Goal: Information Seeking & Learning: Learn about a topic

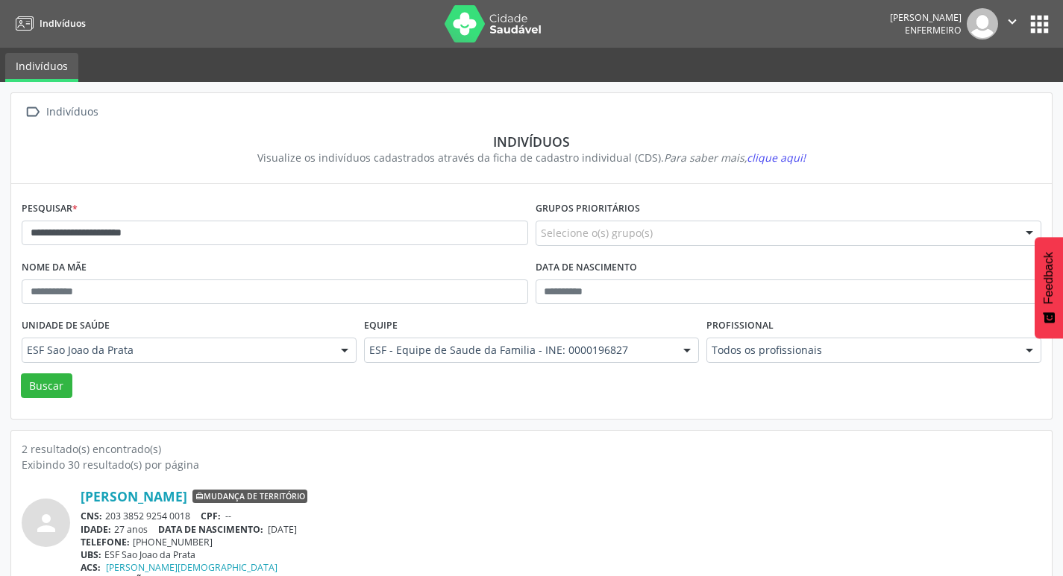
click at [1033, 26] on button "apps" at bounding box center [1039, 24] width 26 height 26
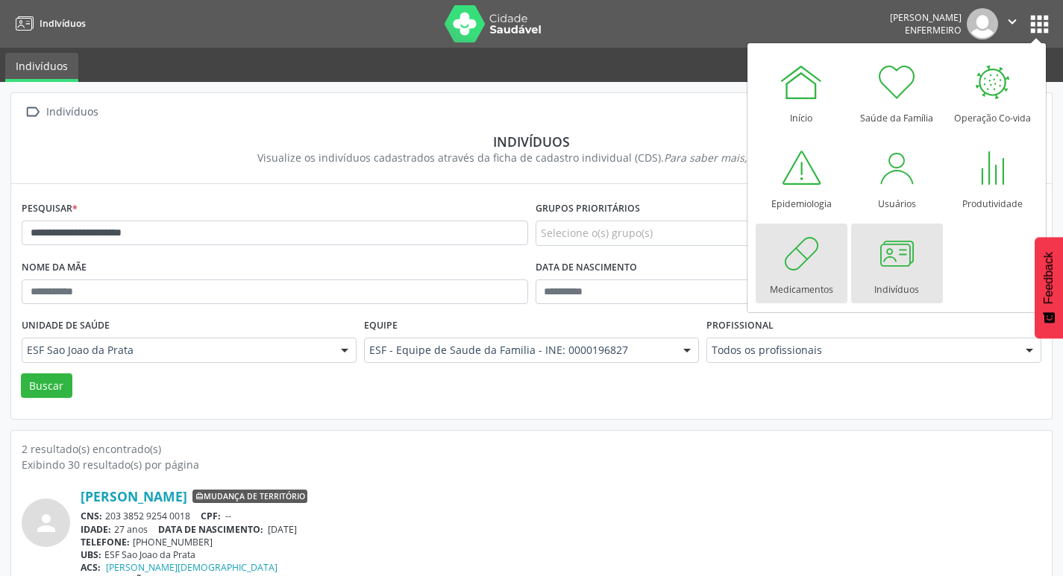
click at [797, 274] on div at bounding box center [801, 253] width 45 height 45
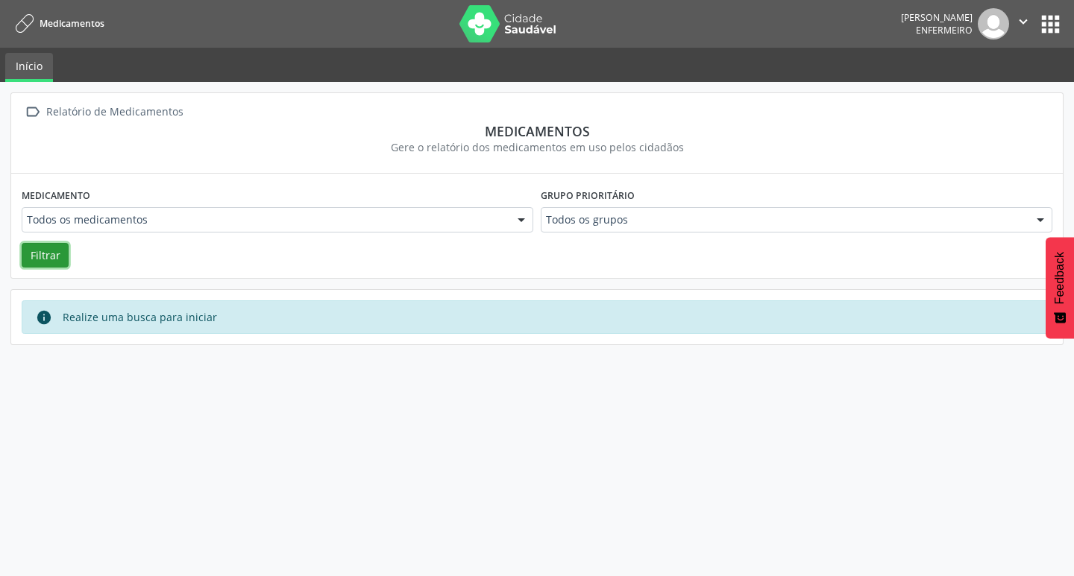
click at [49, 262] on button "Filtrar" at bounding box center [45, 255] width 47 height 25
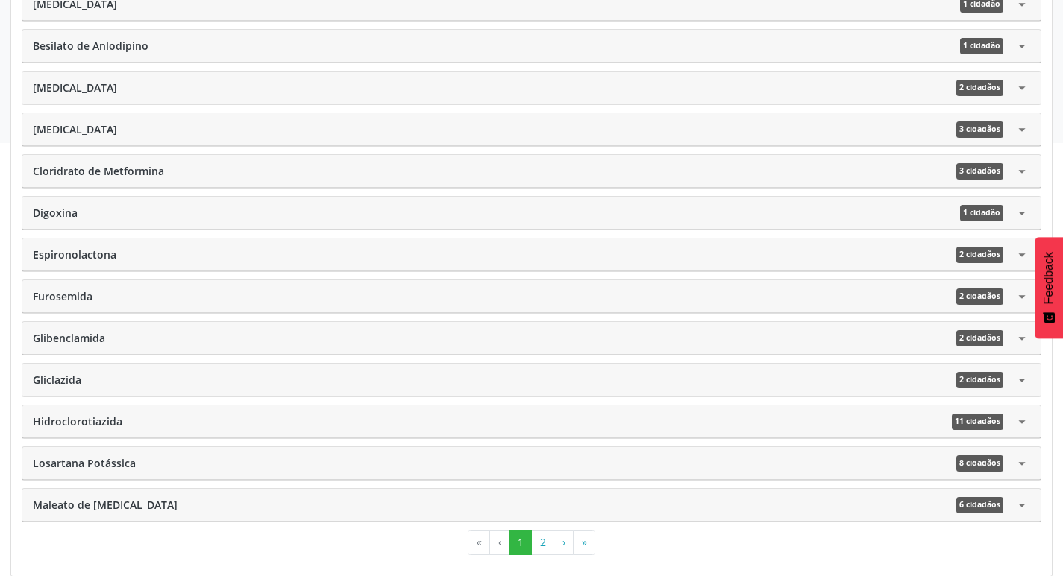
scroll to position [516, 0]
click at [974, 460] on span "8 cidadãos" at bounding box center [979, 463] width 47 height 16
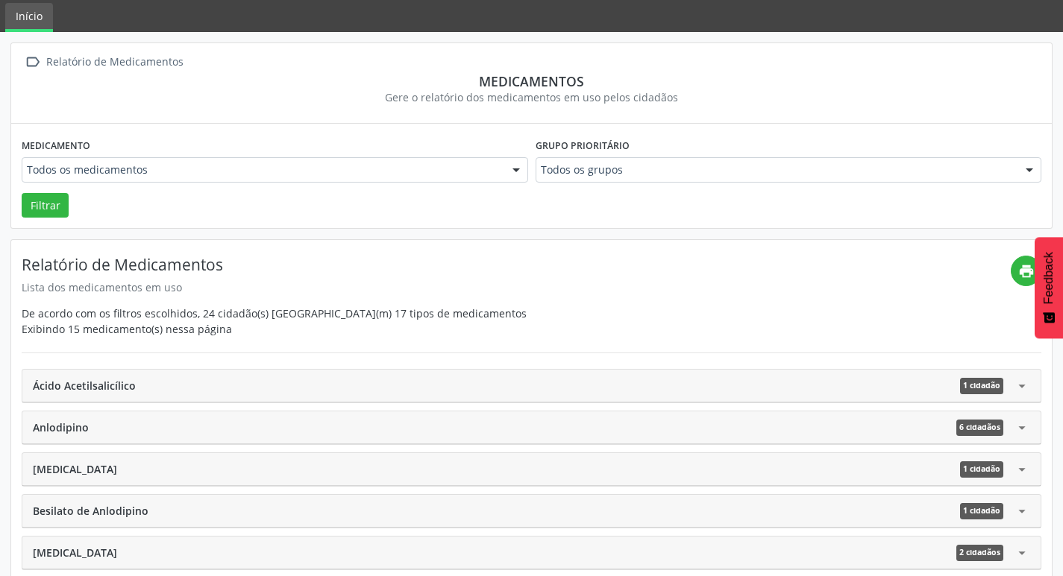
scroll to position [0, 0]
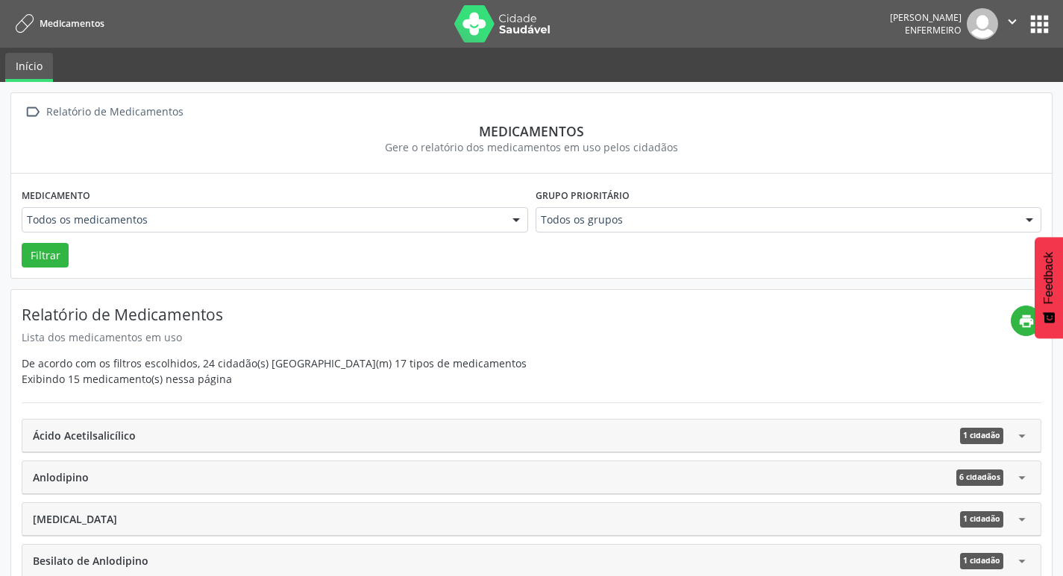
click at [1042, 30] on button "apps" at bounding box center [1039, 24] width 26 height 26
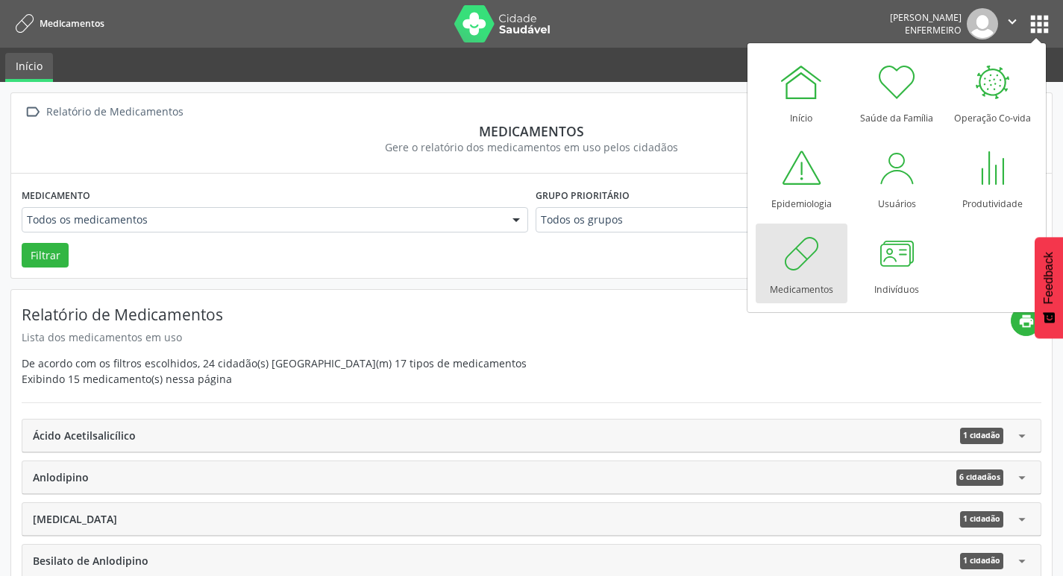
click at [787, 269] on div at bounding box center [801, 253] width 45 height 45
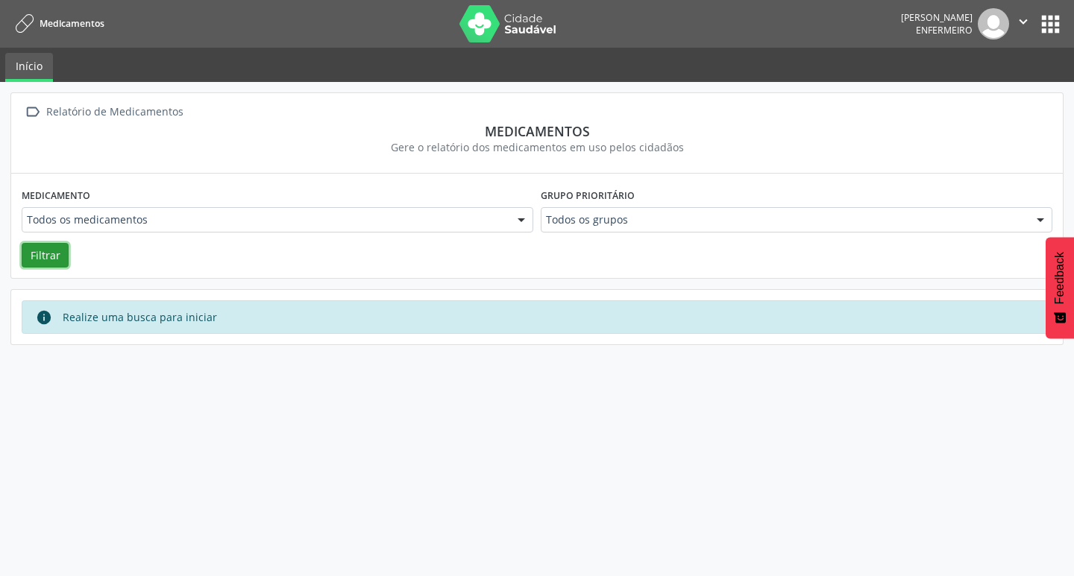
click at [54, 253] on button "Filtrar" at bounding box center [45, 255] width 47 height 25
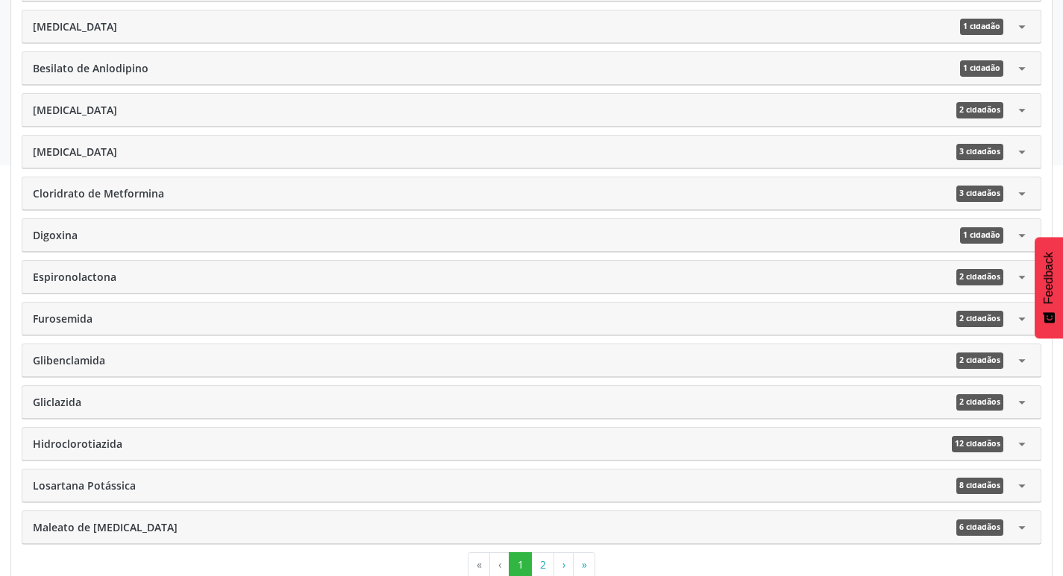
scroll to position [516, 0]
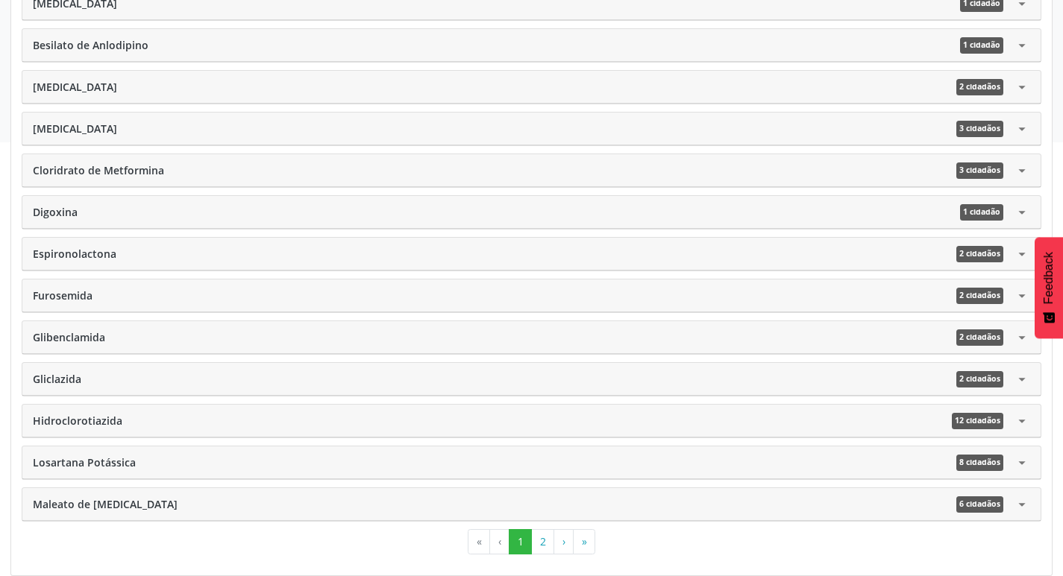
click at [148, 462] on div "Losartana Potássica 8 cidadãos" at bounding box center [523, 463] width 981 height 16
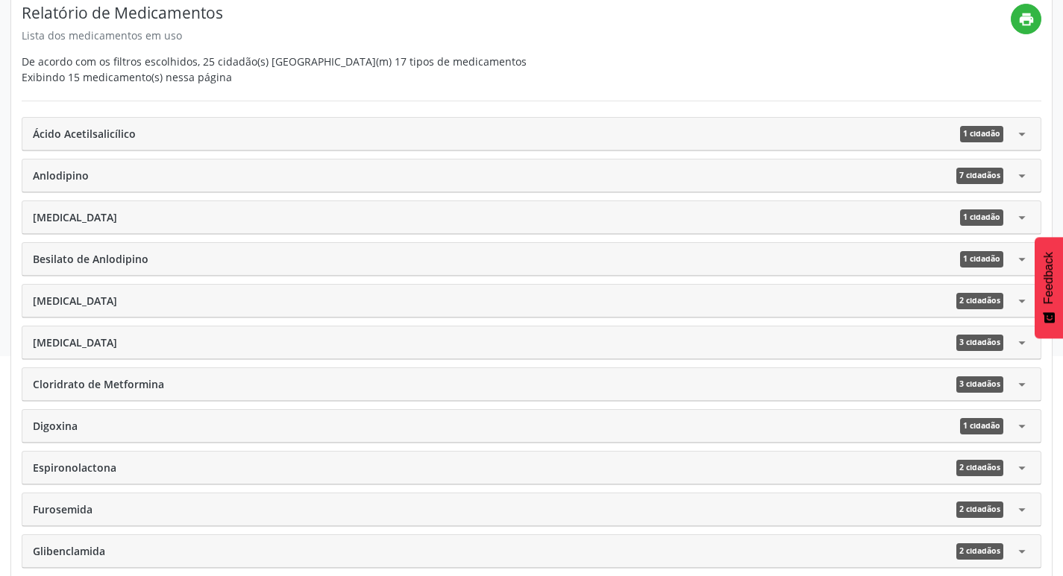
scroll to position [263, 0]
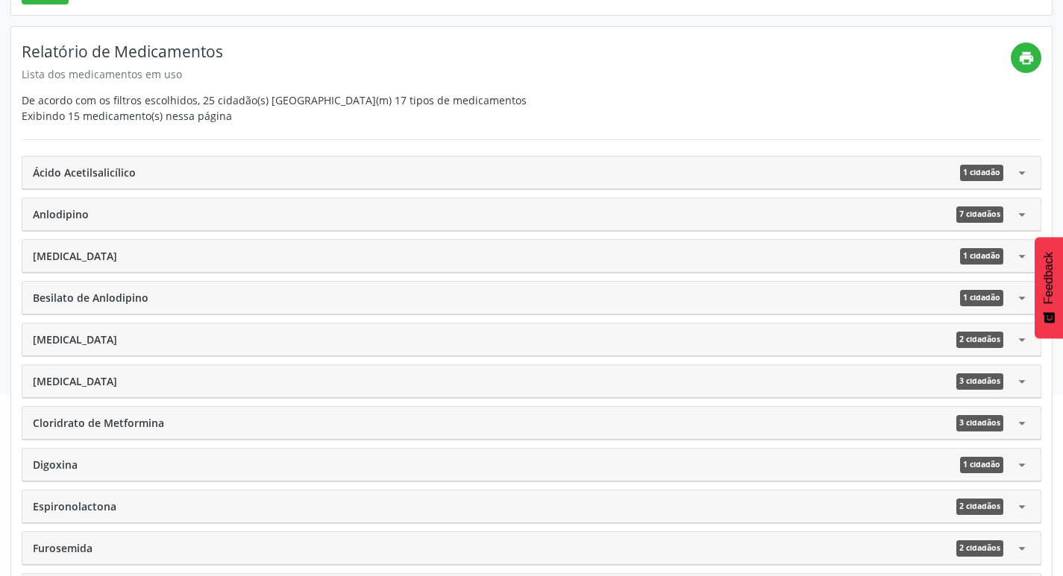
click at [180, 213] on div "Anlodipino 7 cidadãos" at bounding box center [523, 215] width 981 height 16
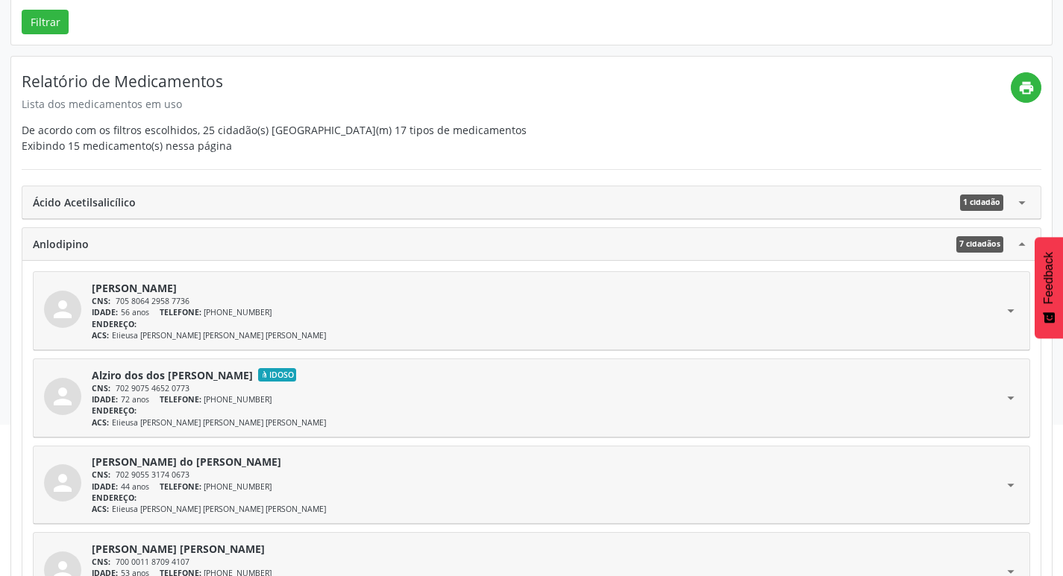
scroll to position [189, 0]
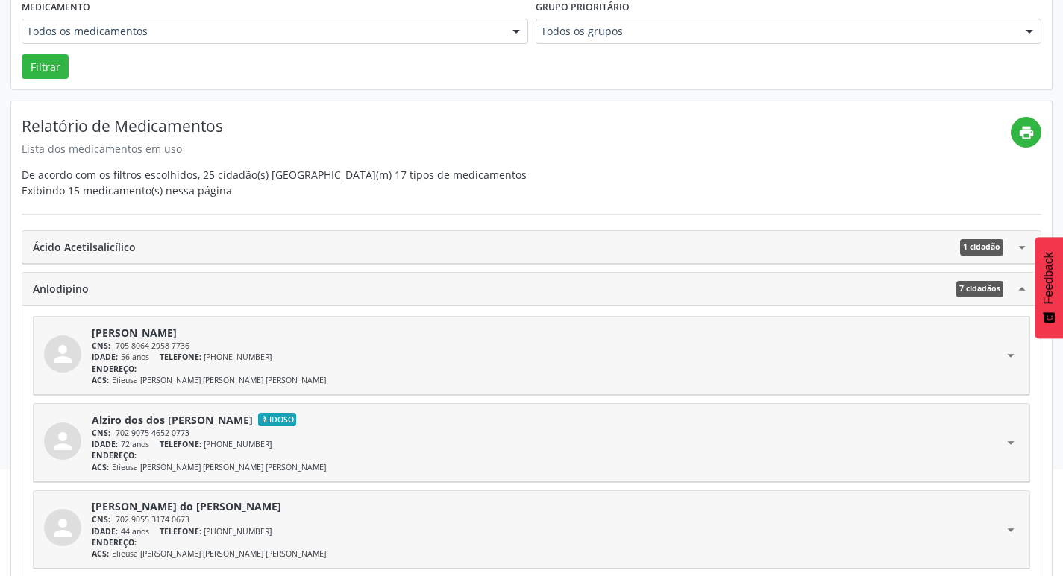
click at [518, 284] on div "Anlodipino 7 cidadãos" at bounding box center [523, 289] width 981 height 16
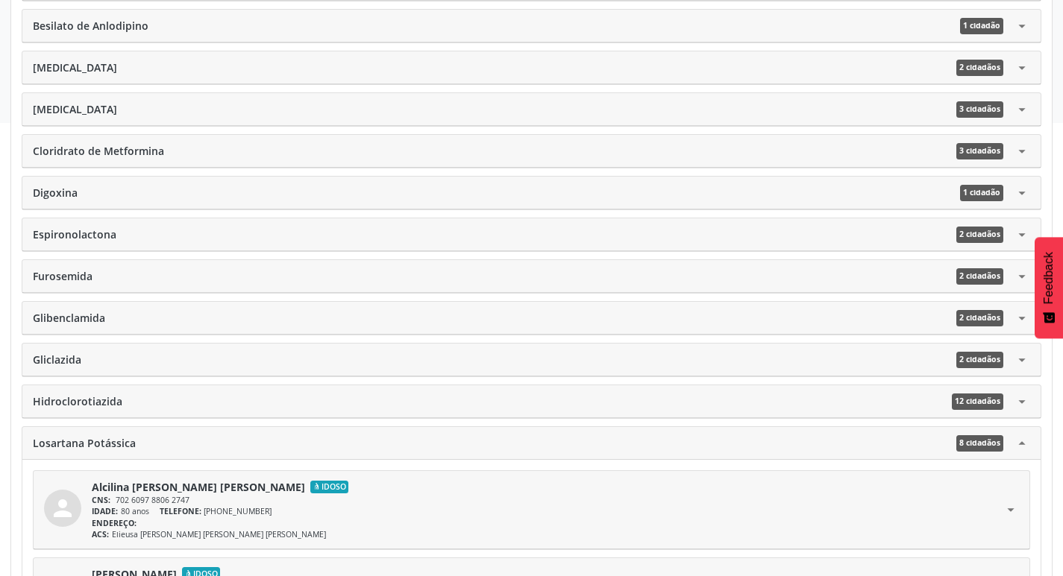
scroll to position [562, 0]
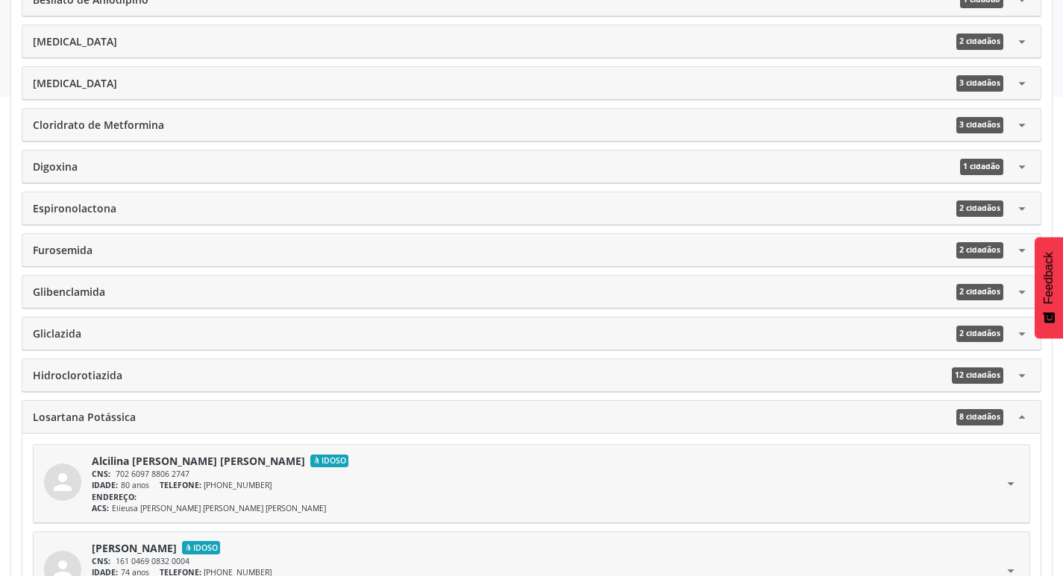
click at [186, 381] on div "Hidroclorotiazida 12 cidadãos" at bounding box center [523, 376] width 981 height 16
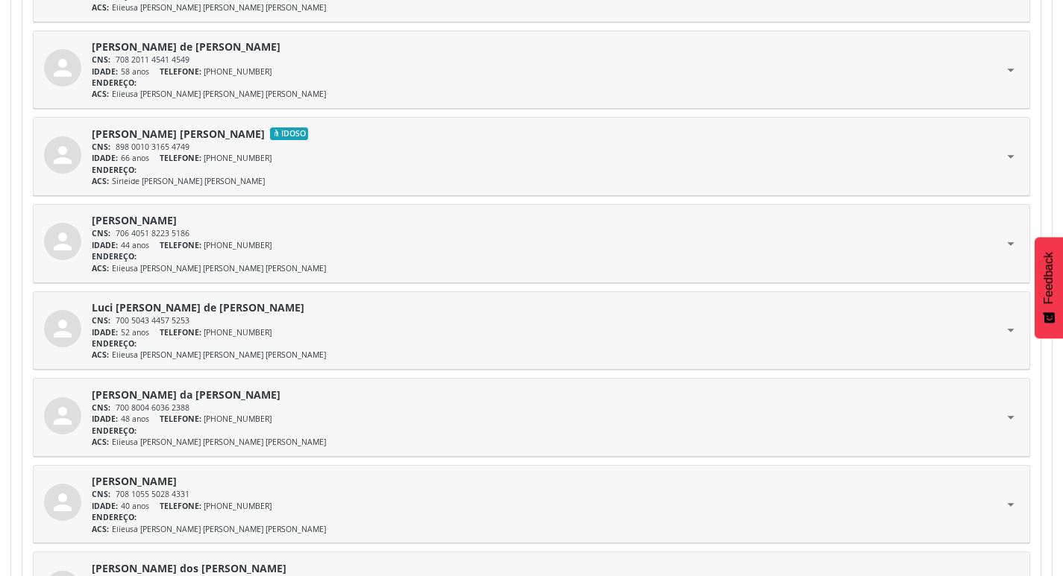
scroll to position [1084, 0]
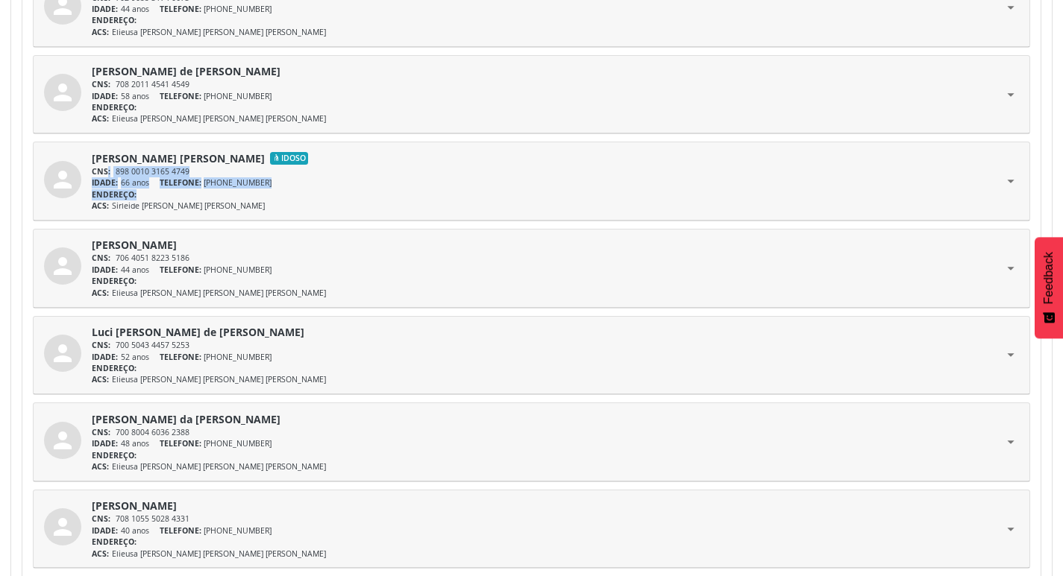
drag, startPoint x: 107, startPoint y: 172, endPoint x: 195, endPoint y: 192, distance: 89.4
click at [195, 192] on div "[PERSON_NAME] [PERSON_NAME] Idoso CNS: 898 0010 3165 4749 IDADE: 66 anos TELEFO…" at bounding box center [547, 182] width 911 height 62
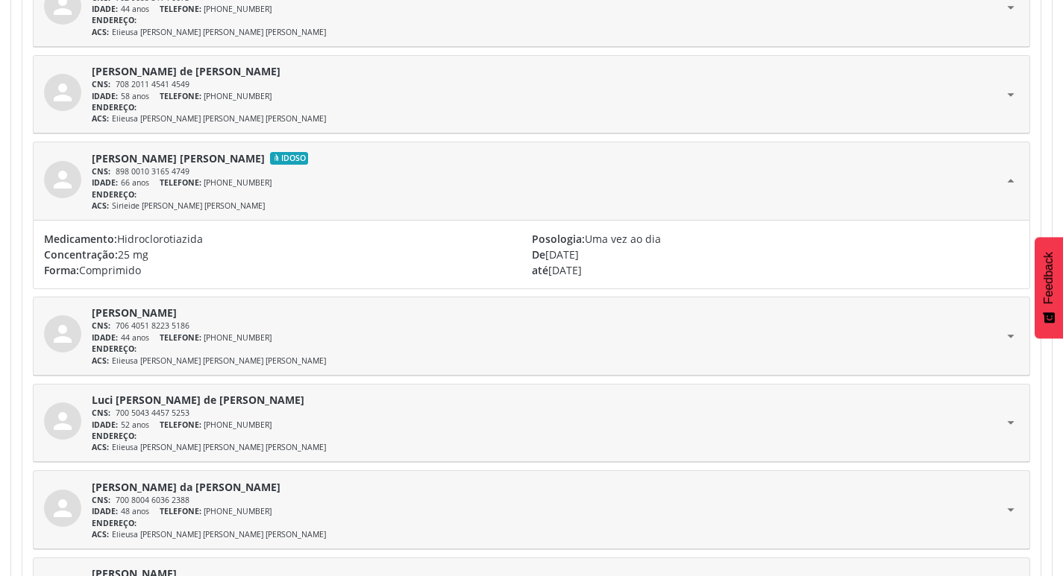
click at [188, 209] on div "ACS: Sirleide [PERSON_NAME] [PERSON_NAME]" at bounding box center [547, 206] width 911 height 11
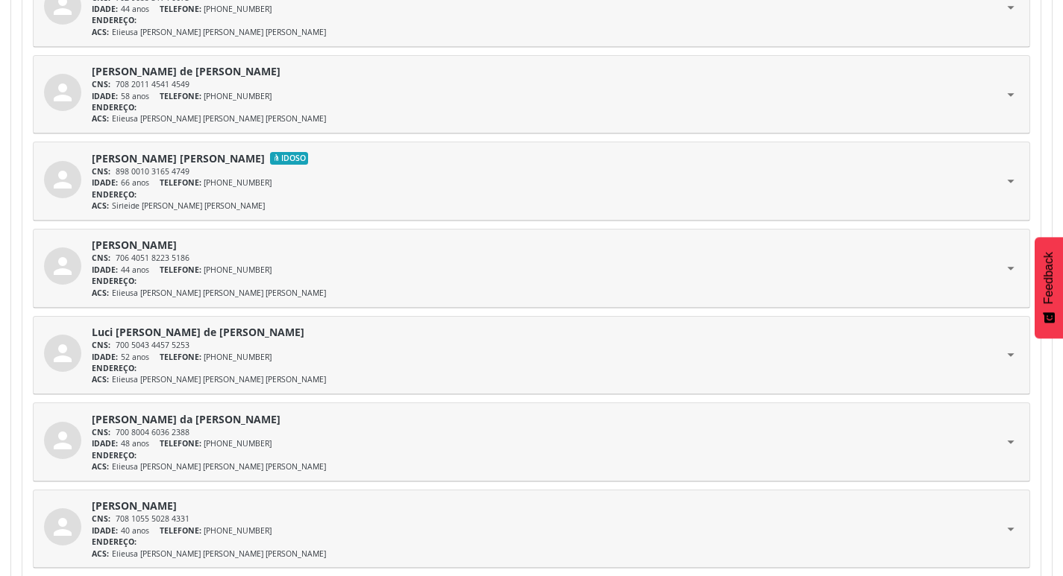
click at [188, 209] on div "ACS: Sirleide [PERSON_NAME] [PERSON_NAME]" at bounding box center [547, 206] width 911 height 11
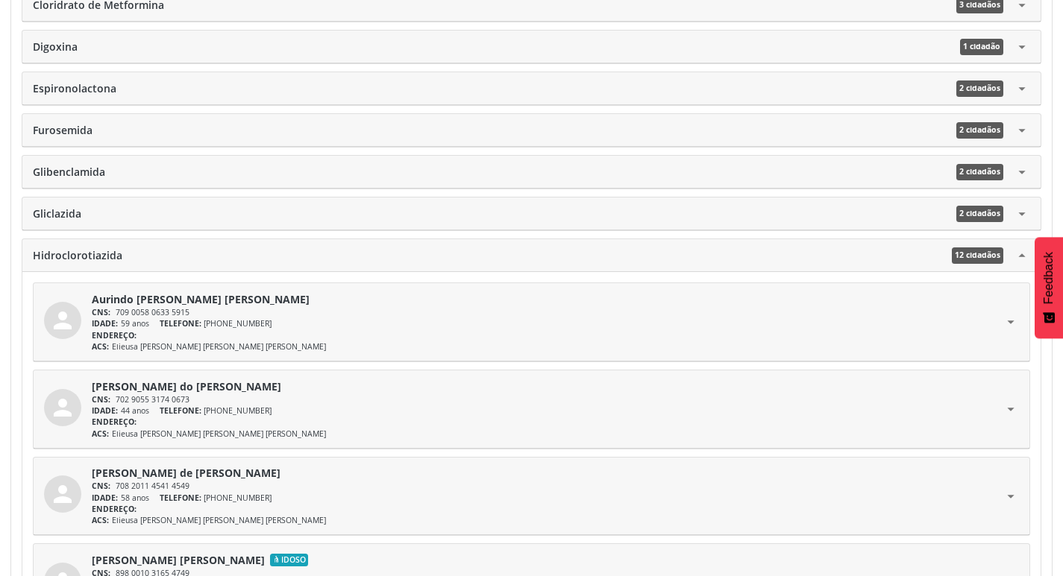
scroll to position [636, 0]
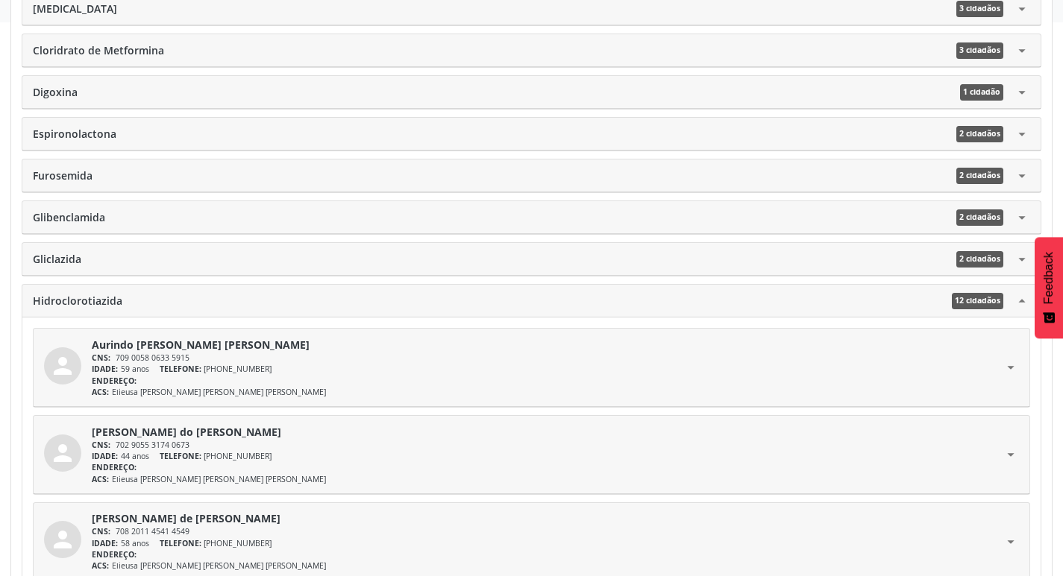
click at [1023, 306] on icon "arrow_drop_up" at bounding box center [1021, 301] width 16 height 16
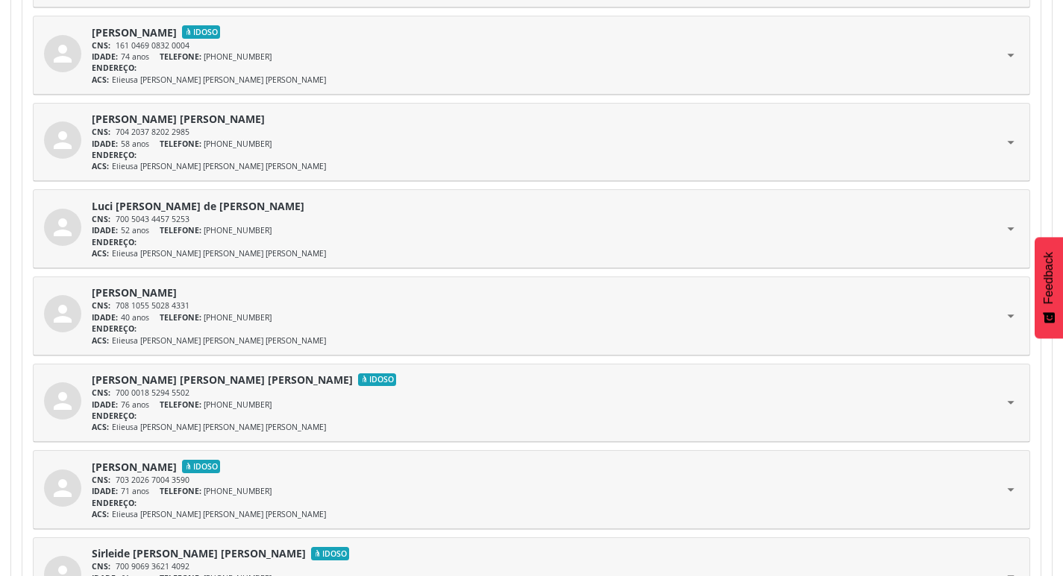
scroll to position [1233, 0]
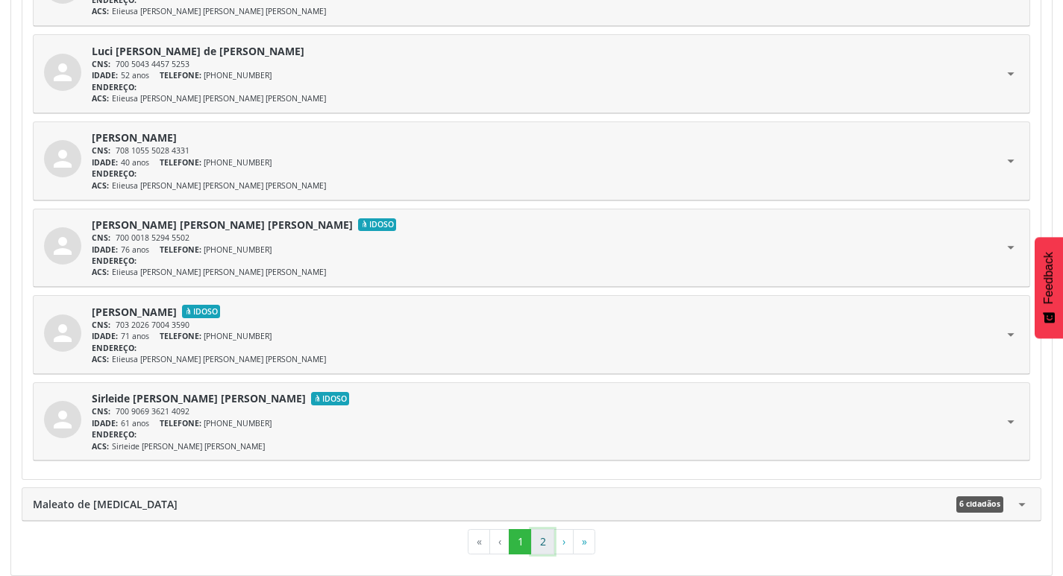
click at [545, 550] on button "2" at bounding box center [542, 541] width 23 height 25
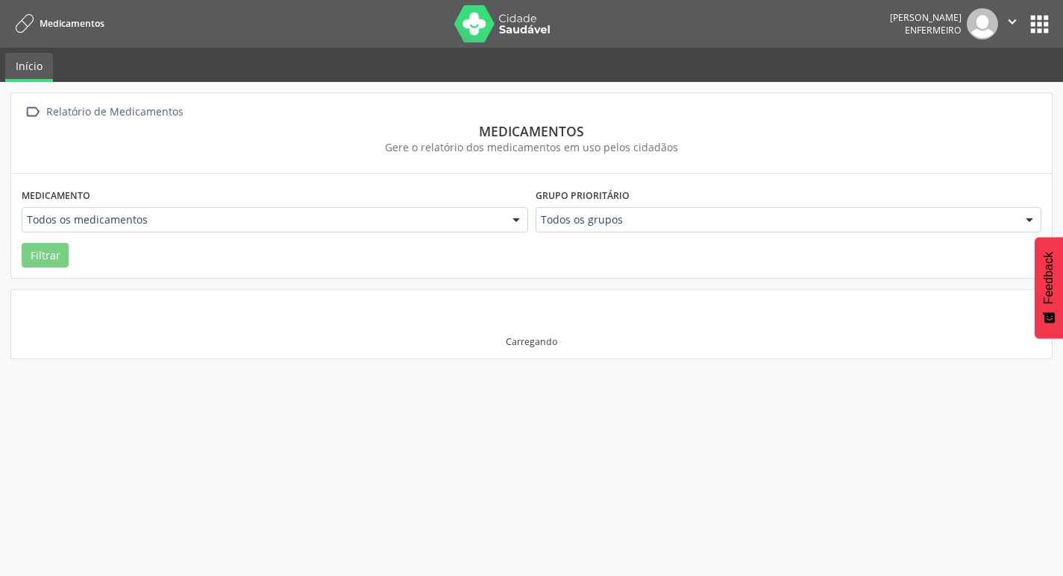
scroll to position [0, 0]
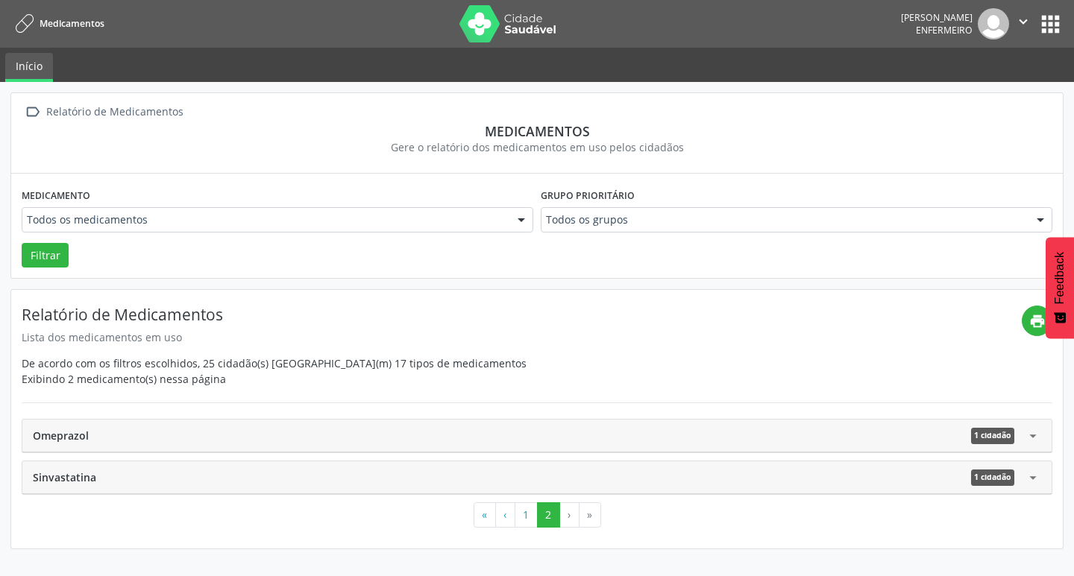
click at [393, 484] on div "Sinvastatina 1 cidadão" at bounding box center [529, 478] width 992 height 16
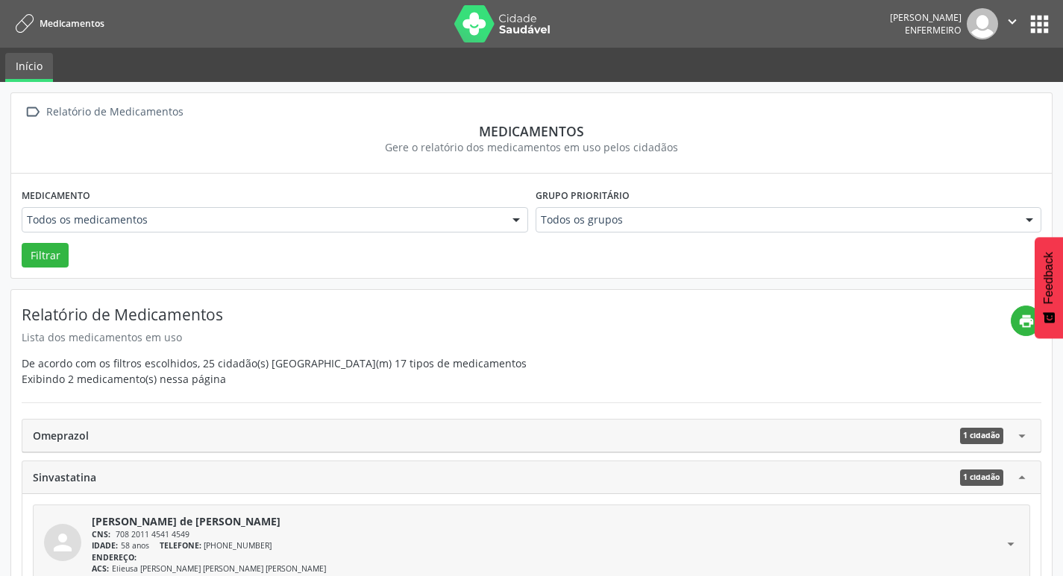
click at [477, 37] on img at bounding box center [502, 23] width 97 height 37
